Goal: Task Accomplishment & Management: Complete application form

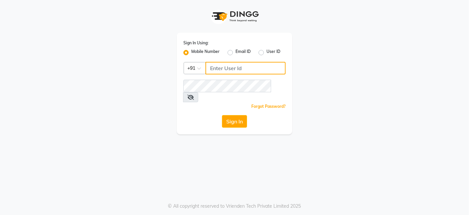
type input "9175245454"
click at [222, 59] on div "Sign In Using: Mobile Number Email ID User ID Country Code × [PHONE_NUMBER] Rem…" at bounding box center [235, 83] width 116 height 101
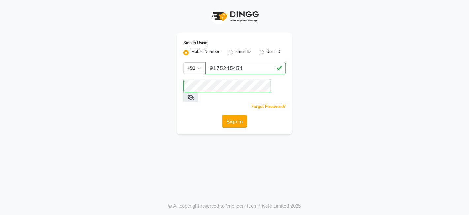
click at [234, 115] on button "Sign In" at bounding box center [234, 121] width 25 height 13
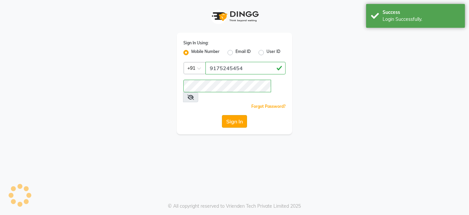
select select "service"
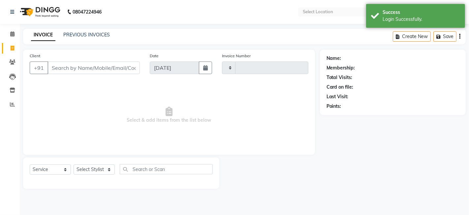
type input "0011"
select select "en"
select select "8770"
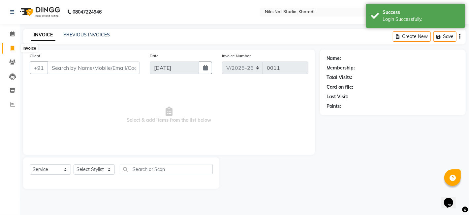
click at [13, 50] on icon at bounding box center [13, 48] width 4 height 5
select select "8770"
select select "service"
click at [11, 47] on icon at bounding box center [13, 48] width 4 height 5
select select "service"
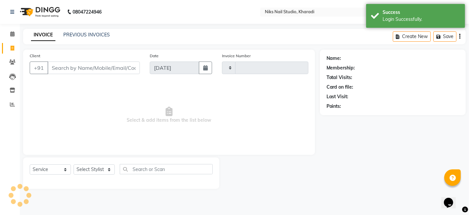
type input "0011"
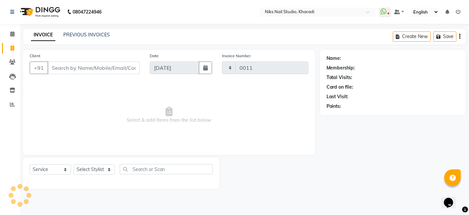
select select "8770"
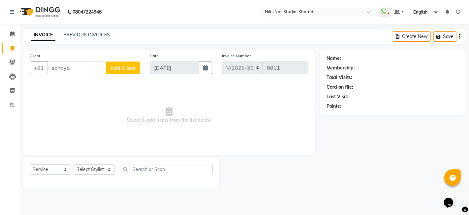
type input "sonaya"
click at [129, 69] on span "Add Client" at bounding box center [123, 67] width 26 height 7
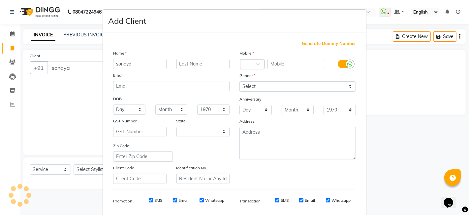
select select "22"
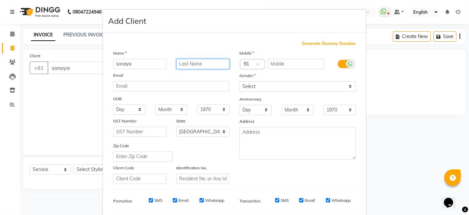
click at [194, 63] on input "text" at bounding box center [203, 64] width 53 height 10
type input "patil"
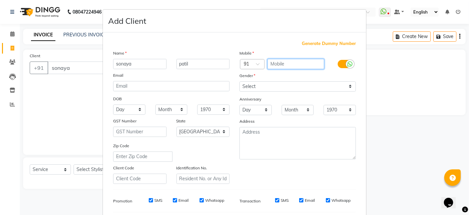
click at [271, 65] on input "text" at bounding box center [296, 64] width 57 height 10
type input "9822046005"
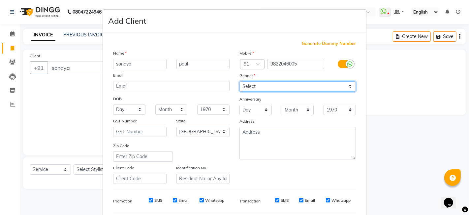
click at [273, 87] on select "Select [DEMOGRAPHIC_DATA] [DEMOGRAPHIC_DATA] Other Prefer Not To Say" at bounding box center [298, 86] width 117 height 10
select select "[DEMOGRAPHIC_DATA]"
click at [240, 81] on select "Select [DEMOGRAPHIC_DATA] [DEMOGRAPHIC_DATA] Other Prefer Not To Say" at bounding box center [298, 86] width 117 height 10
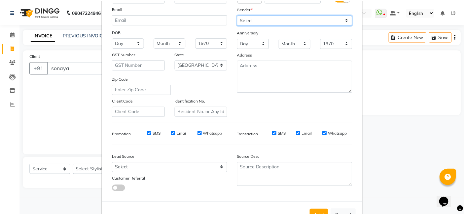
scroll to position [89, 0]
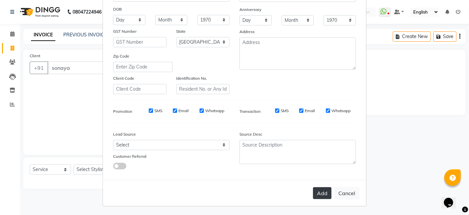
click at [317, 189] on button "Add" at bounding box center [322, 193] width 18 height 12
type input "98******05"
select select
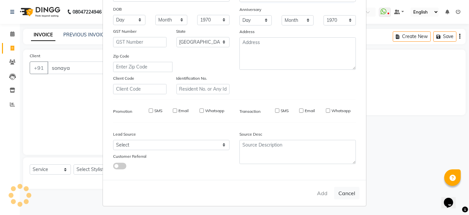
select select "null"
select select
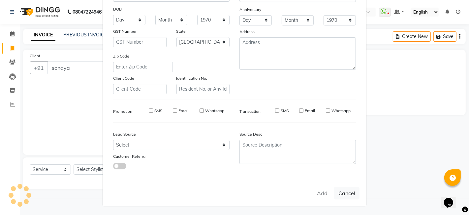
checkbox input "false"
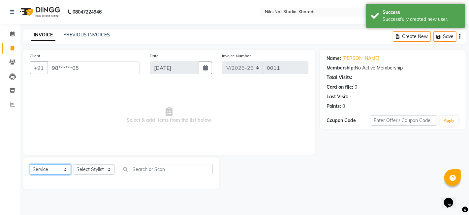
click at [52, 167] on select "Select Service Product Membership Package Voucher Prepaid Gift Card" at bounding box center [50, 169] width 41 height 10
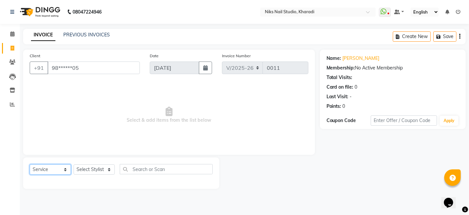
click at [42, 169] on select "Select Service Product Membership Package Voucher Prepaid Gift Card" at bounding box center [50, 169] width 41 height 10
click at [30, 164] on select "Select Service Product Membership Package Voucher Prepaid Gift Card" at bounding box center [50, 169] width 41 height 10
click at [65, 169] on select "Select Service Product Membership Package Voucher Prepaid Gift Card" at bounding box center [50, 169] width 41 height 10
select select "service"
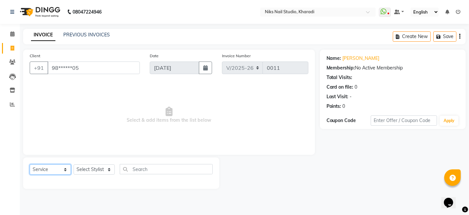
click at [30, 164] on select "Select Service Product Membership Package Voucher Prepaid Gift Card" at bounding box center [50, 169] width 41 height 10
click at [109, 170] on select "Select Stylist Mahhi Niks Nails Kharadi [PERSON_NAME] [PERSON_NAME] Maam Savita…" at bounding box center [94, 169] width 41 height 10
select select "90235"
click at [74, 164] on select "Select Stylist Mahhi Niks Nails Kharadi [PERSON_NAME] [PERSON_NAME] Maam Savita…" at bounding box center [94, 169] width 41 height 10
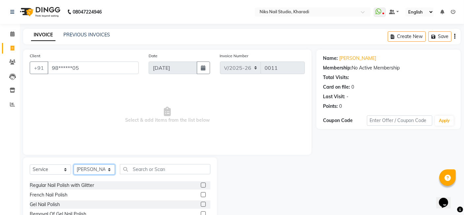
scroll to position [37, 0]
click at [201, 183] on label at bounding box center [203, 184] width 5 height 5
click at [201, 183] on input "checkbox" at bounding box center [203, 185] width 4 height 4
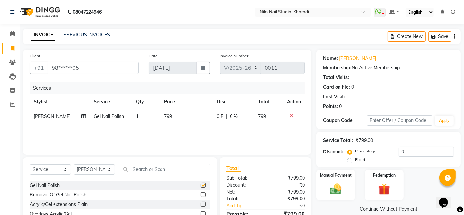
checkbox input "false"
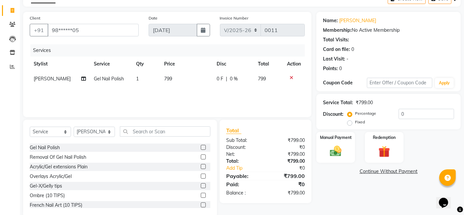
scroll to position [50, 0]
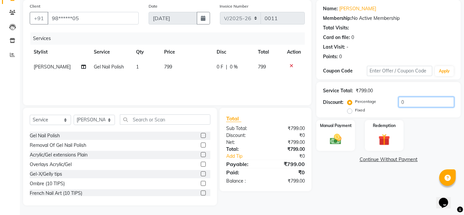
click at [409, 102] on input "0" at bounding box center [426, 102] width 55 height 10
type input "060"
click at [342, 134] on img at bounding box center [336, 139] width 20 height 14
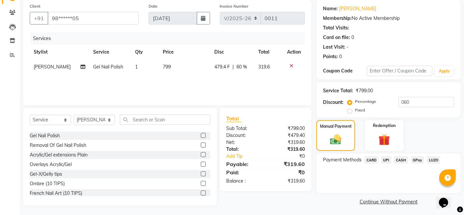
click at [372, 159] on span "CARD" at bounding box center [371, 160] width 14 height 8
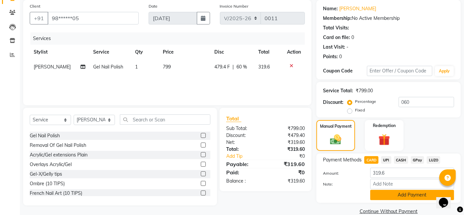
click at [396, 193] on button "Add Payment" at bounding box center [412, 195] width 84 height 10
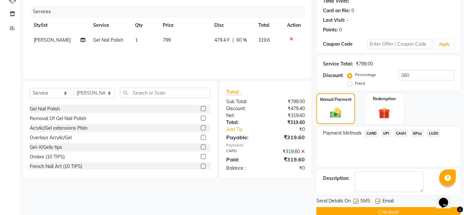
scroll to position [88, 0]
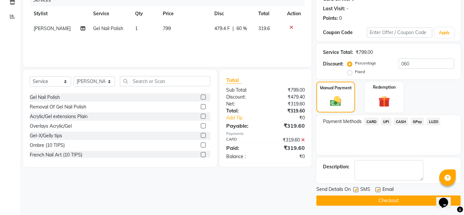
click at [397, 200] on button "Checkout" at bounding box center [388, 200] width 144 height 10
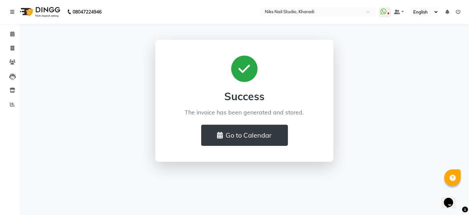
select select "service"
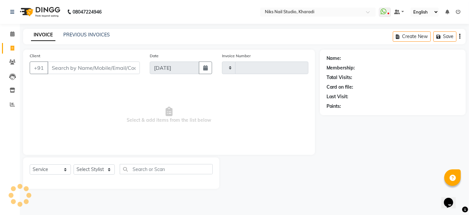
type input "0012"
select select "8770"
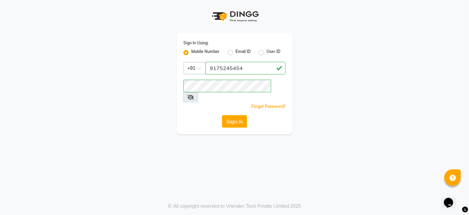
select select "service"
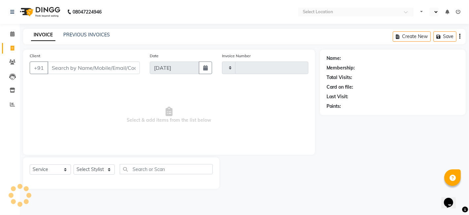
type input "0012"
select select "en"
select select "8770"
